Goal: Task Accomplishment & Management: Manage account settings

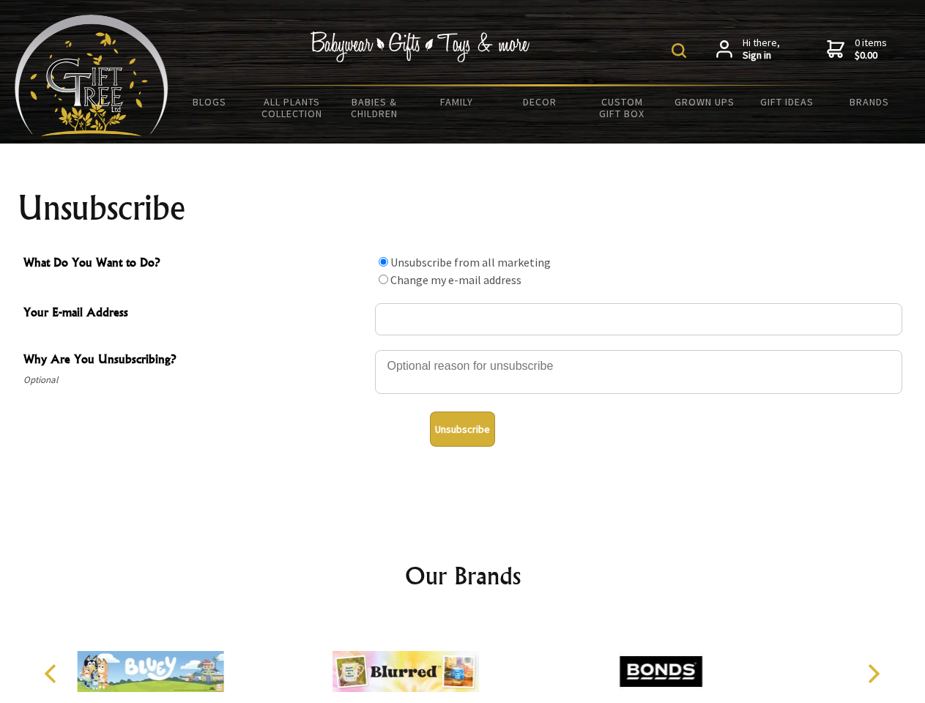
click at [681, 51] on img at bounding box center [678, 50] width 15 height 15
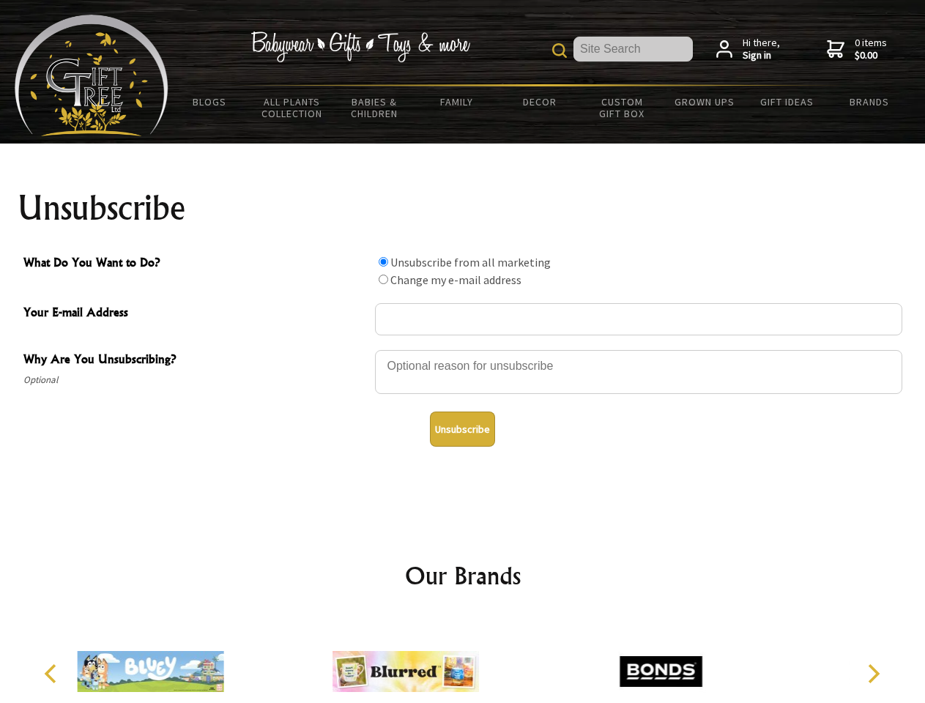
click at [463, 349] on div at bounding box center [638, 374] width 527 height 51
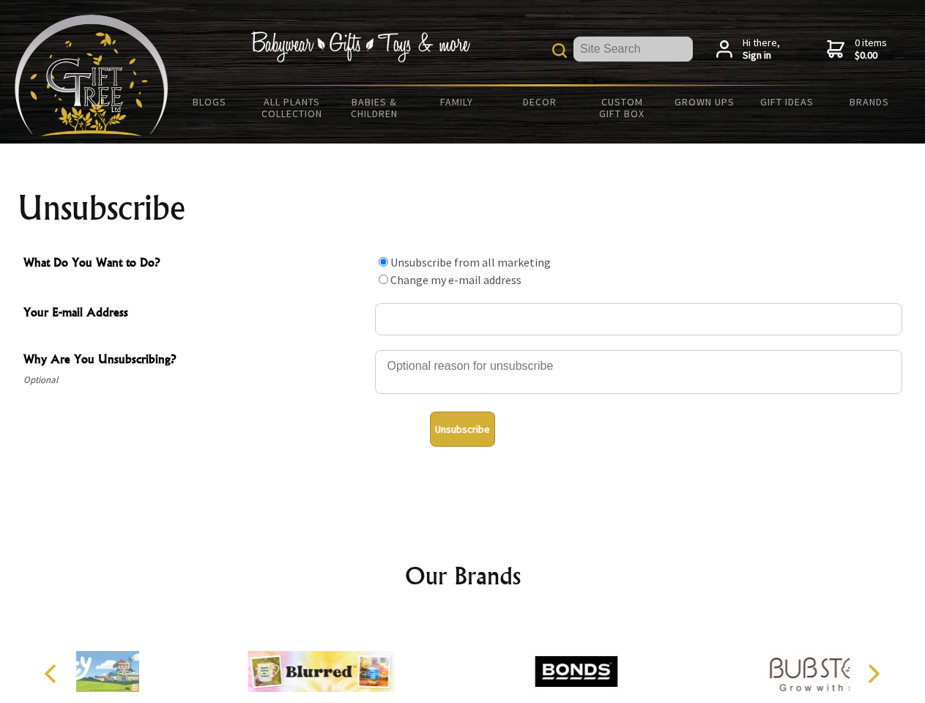
click at [383, 261] on input "What Do You Want to Do?" at bounding box center [384, 262] width 10 height 10
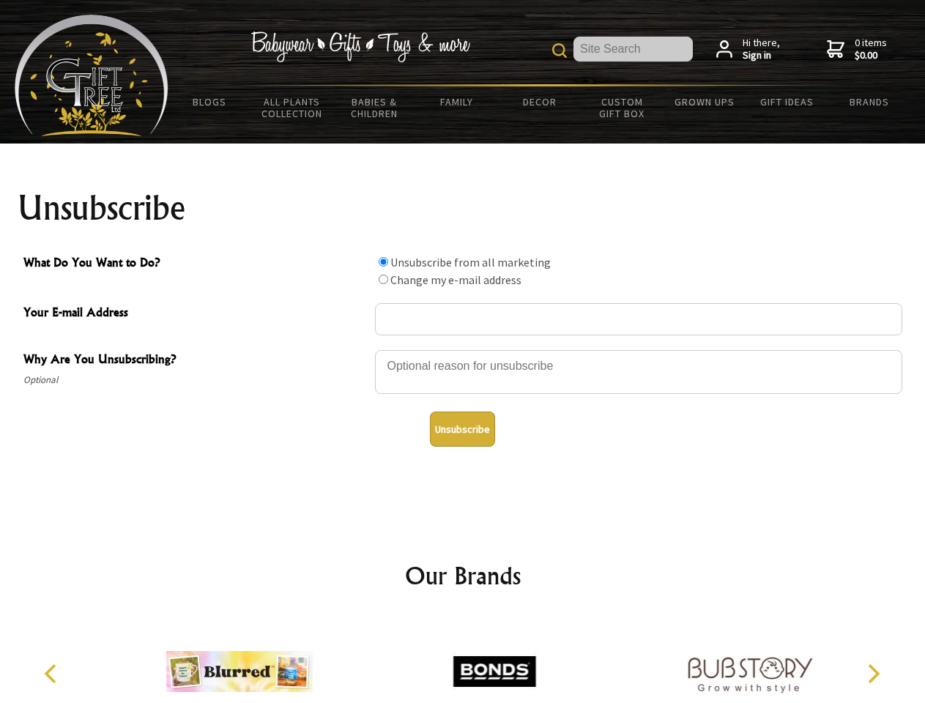
click at [383, 279] on input "What Do You Want to Do?" at bounding box center [384, 280] width 10 height 10
radio input "true"
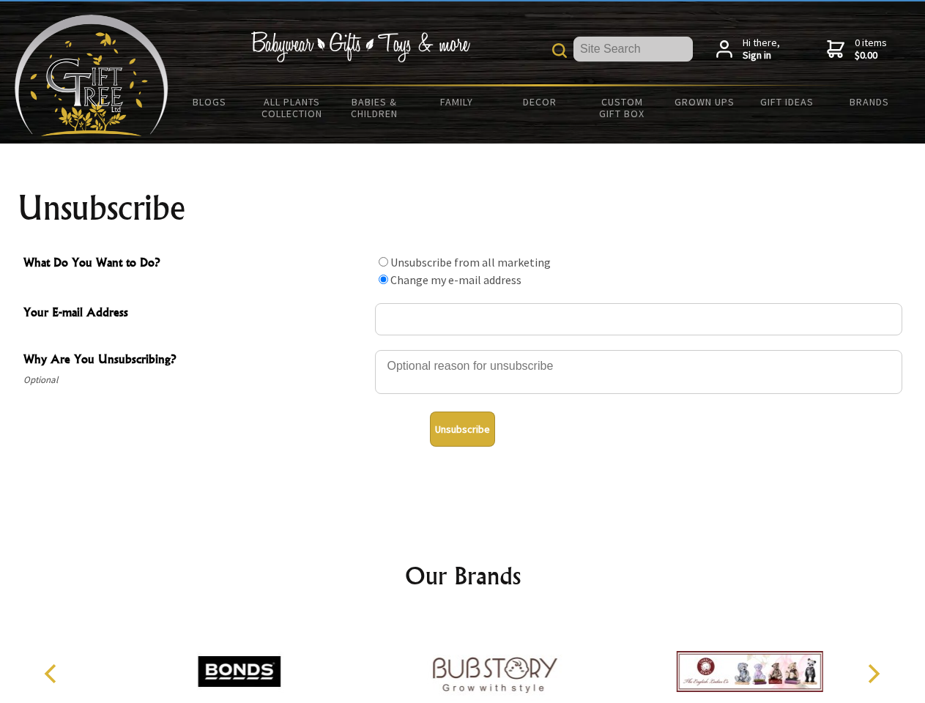
click at [462, 429] on button "Unsubscribe" at bounding box center [462, 429] width 65 height 35
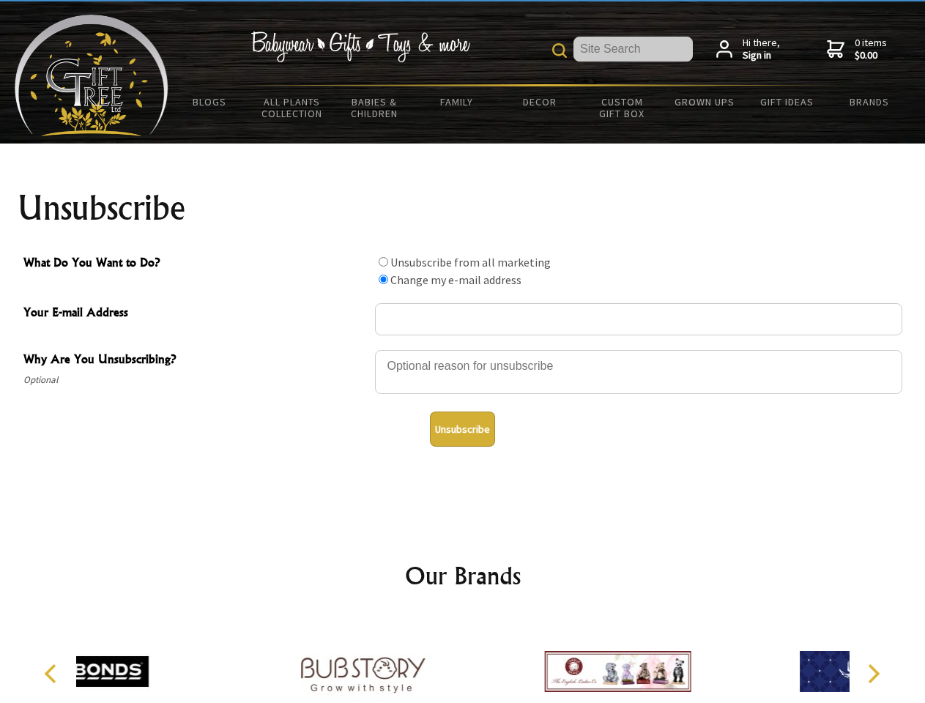
click at [53, 674] on icon "Previous" at bounding box center [51, 673] width 19 height 19
click at [873, 674] on icon "Next" at bounding box center [872, 673] width 19 height 19
